Goal: Check status: Check status

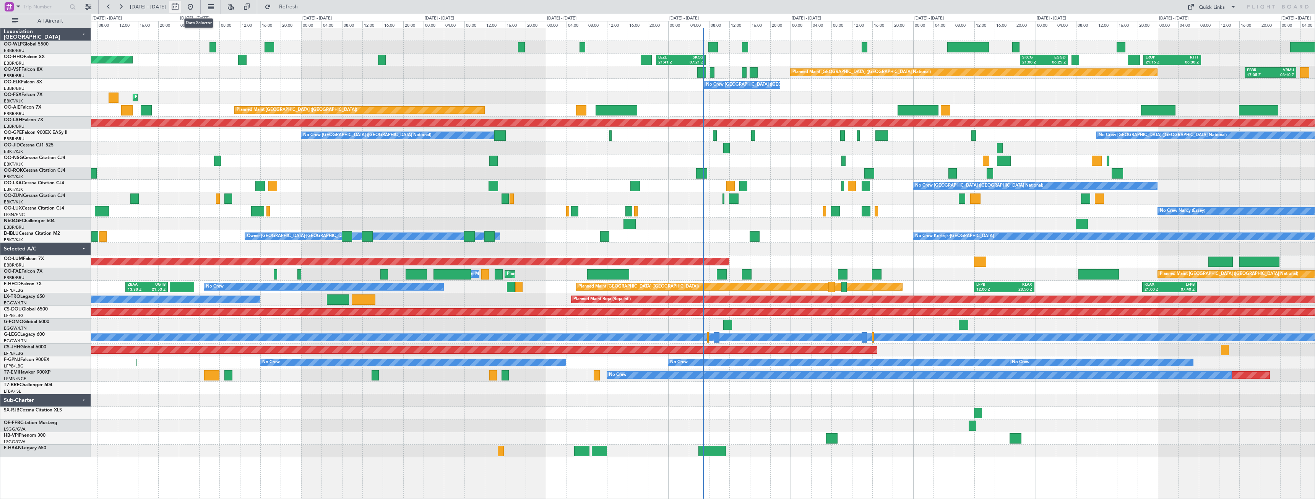
click at [181, 6] on button at bounding box center [175, 7] width 12 height 12
select select "10"
select select "2025"
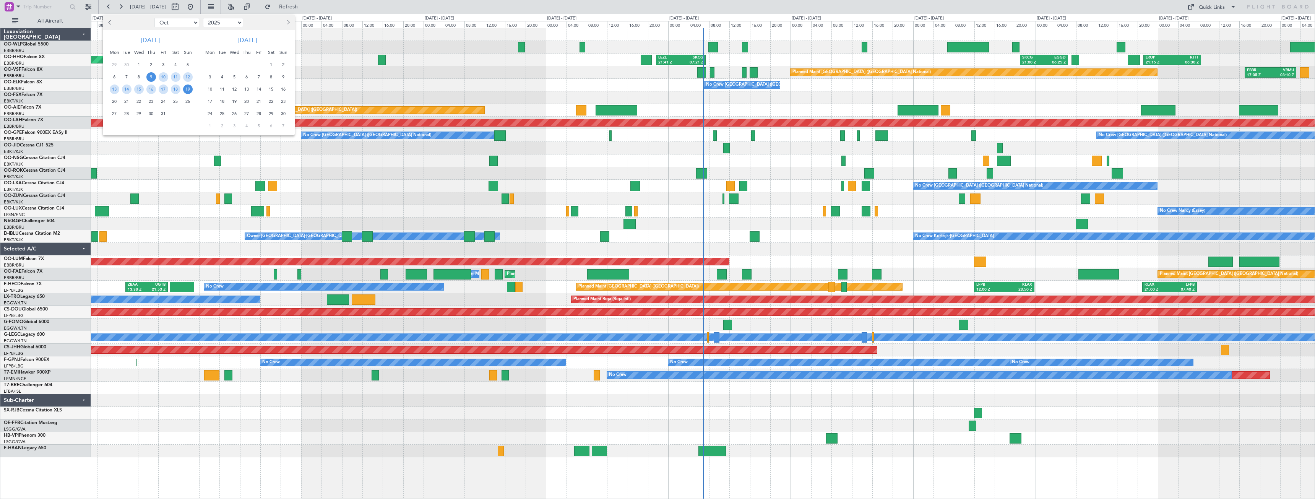
click at [151, 78] on span "9" at bounding box center [151, 77] width 10 height 10
click at [149, 103] on span "23" at bounding box center [151, 102] width 10 height 10
